Goal: Transaction & Acquisition: Book appointment/travel/reservation

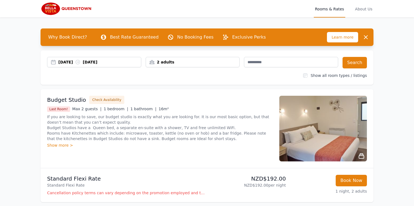
click at [82, 64] on div "[DATE] [DATE]" at bounding box center [99, 61] width 83 height 5
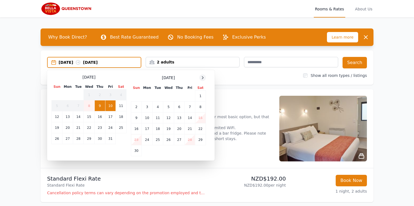
click at [204, 77] on icon at bounding box center [203, 78] width 4 height 4
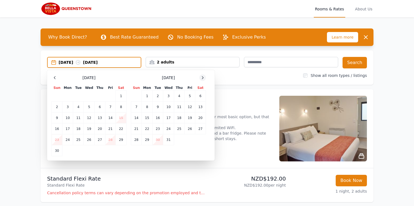
click at [204, 77] on icon at bounding box center [203, 78] width 4 height 4
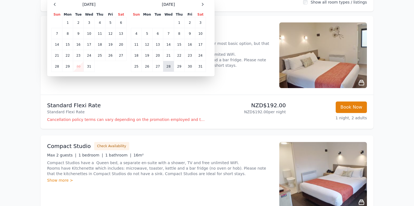
scroll to position [70, 0]
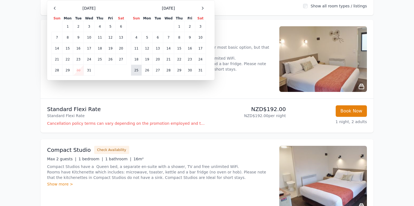
click at [137, 70] on td "25" at bounding box center [136, 70] width 11 height 11
click at [167, 70] on td "28" at bounding box center [168, 70] width 11 height 11
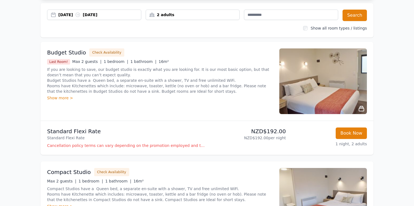
scroll to position [0, 0]
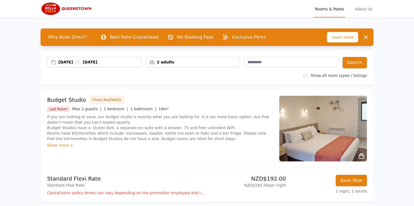
click at [187, 61] on div "2 adults" at bounding box center [193, 61] width 94 height 5
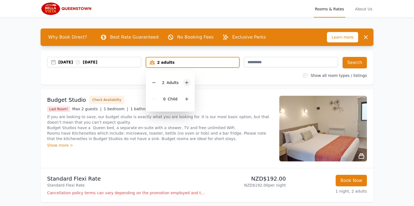
click at [188, 82] on icon at bounding box center [187, 83] width 4 height 4
click at [354, 64] on button "Search" at bounding box center [355, 63] width 24 height 12
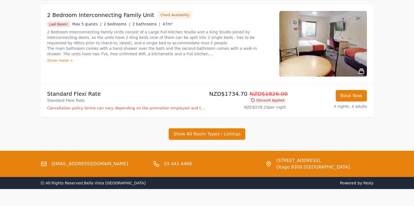
scroll to position [94, 0]
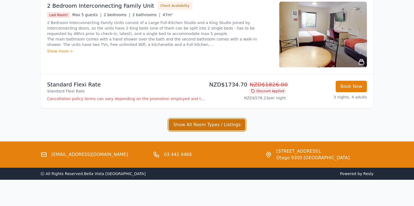
click at [220, 128] on button "Show All Room Types / Listings" at bounding box center [207, 125] width 77 height 12
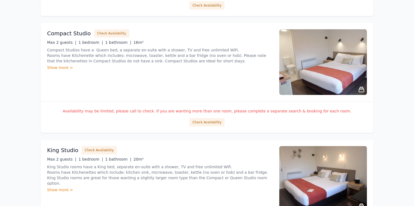
scroll to position [424, 0]
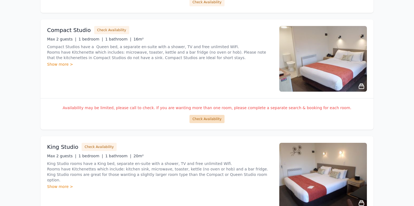
click at [207, 121] on button "Check Availability" at bounding box center [207, 119] width 35 height 8
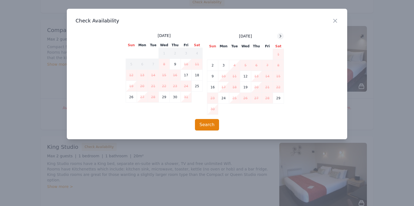
click at [278, 38] on div at bounding box center [280, 36] width 7 height 7
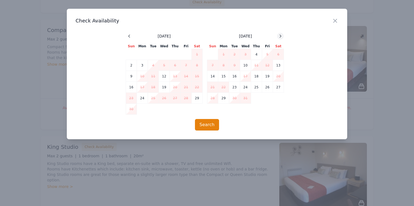
click at [278, 38] on div at bounding box center [280, 36] width 7 height 7
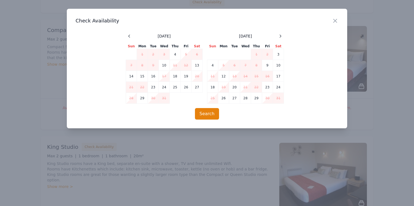
click at [215, 99] on td "25" at bounding box center [213, 98] width 11 height 11
click at [336, 21] on icon "button" at bounding box center [335, 20] width 3 height 3
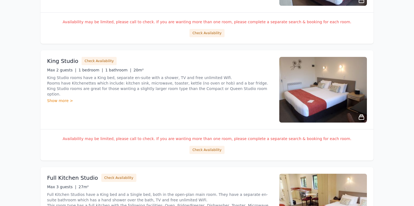
scroll to position [510, 0]
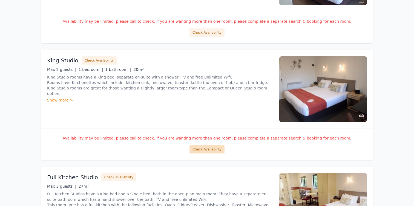
click at [202, 150] on button "Check Availability" at bounding box center [207, 150] width 35 height 8
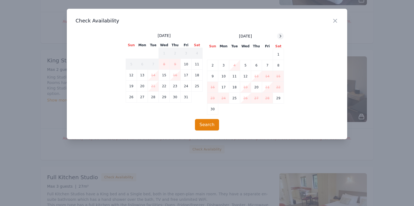
click at [280, 36] on icon at bounding box center [281, 36] width 4 height 4
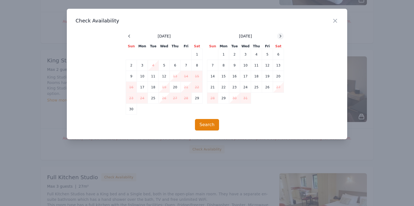
click at [280, 36] on icon at bounding box center [281, 36] width 4 height 4
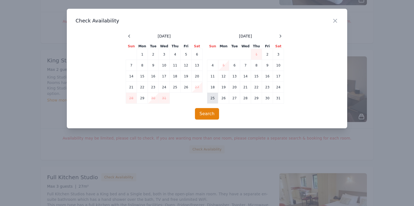
click at [210, 101] on td "25" at bounding box center [213, 98] width 11 height 11
click at [249, 101] on td "28" at bounding box center [245, 98] width 11 height 11
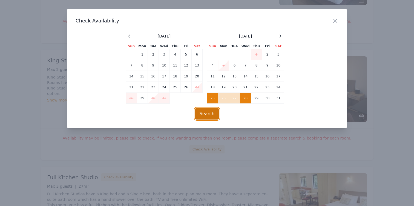
click at [201, 114] on button "Search" at bounding box center [207, 114] width 24 height 12
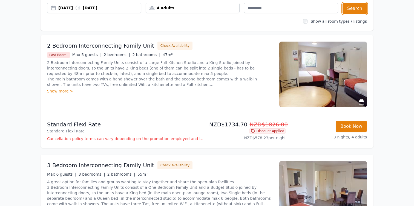
scroll to position [0, 0]
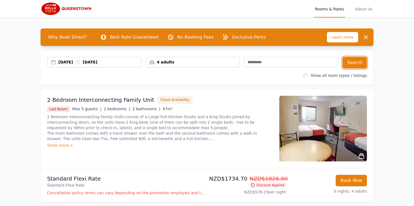
click at [178, 62] on div "4 adults" at bounding box center [193, 61] width 94 height 5
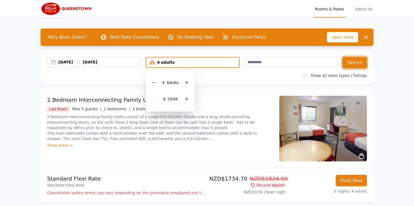
click at [178, 62] on div "4 adults" at bounding box center [192, 62] width 93 height 5
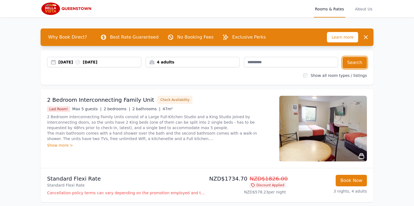
click at [178, 62] on div "4 adults" at bounding box center [193, 61] width 94 height 5
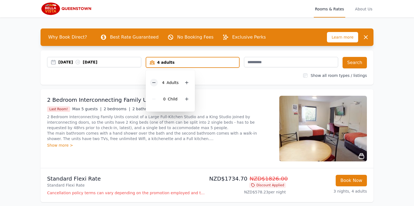
click at [153, 83] on icon at bounding box center [153, 83] width 3 height 0
click at [351, 64] on button "Search" at bounding box center [355, 63] width 24 height 12
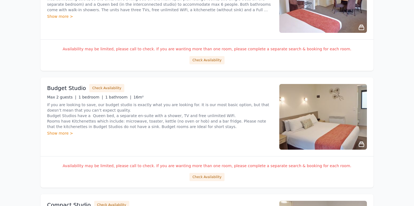
scroll to position [618, 0]
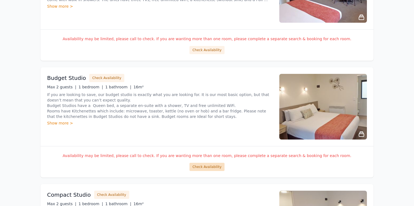
click at [212, 167] on button "Check Availability" at bounding box center [207, 167] width 35 height 8
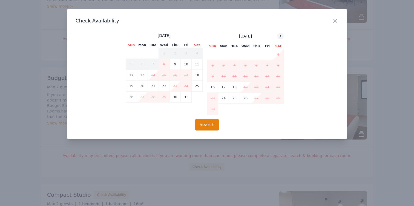
click at [283, 38] on div at bounding box center [280, 36] width 7 height 7
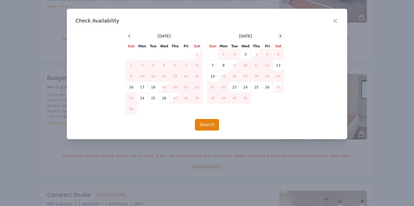
click at [283, 38] on div at bounding box center [280, 36] width 7 height 7
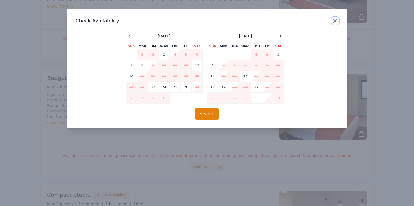
click at [337, 18] on icon "button" at bounding box center [335, 21] width 7 height 7
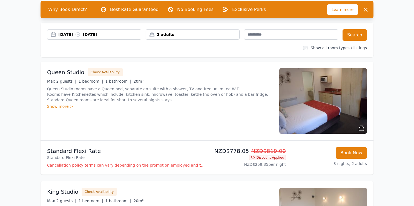
scroll to position [0, 0]
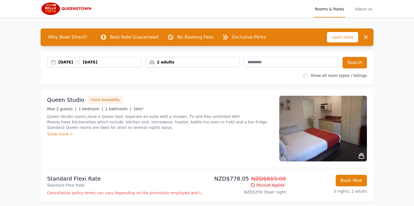
click at [189, 63] on div "2 adults" at bounding box center [193, 61] width 94 height 5
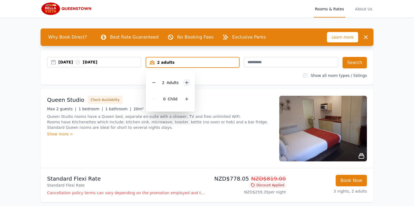
click at [187, 84] on icon at bounding box center [187, 83] width 4 height 4
click at [235, 73] on div "Show all room types / listings" at bounding box center [207, 75] width 320 height 5
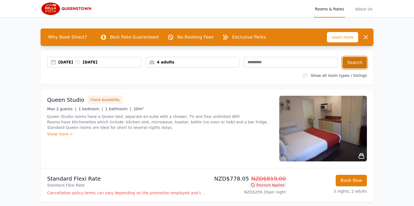
click at [355, 64] on button "Search" at bounding box center [355, 63] width 24 height 12
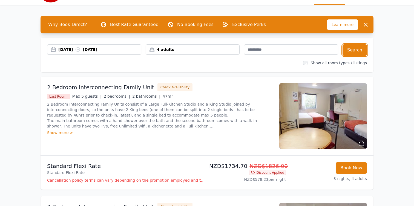
scroll to position [13, 0]
